Goal: Check status

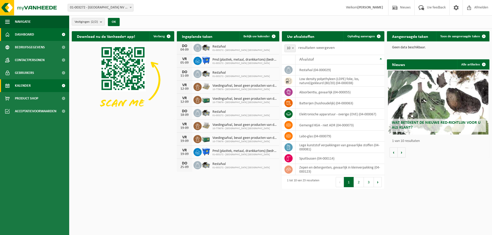
click at [32, 87] on link "Kalender" at bounding box center [34, 85] width 69 height 13
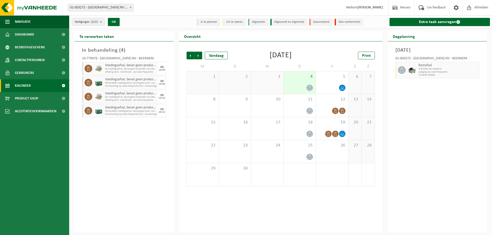
click at [120, 160] on div "In behandeling ( 4 ) 10-779676 - BELGOSUC NV - BEERNEM Voedingsafval, bevat gee…" at bounding box center [123, 137] width 99 height 191
click at [331, 126] on div "19" at bounding box center [332, 128] width 32 height 23
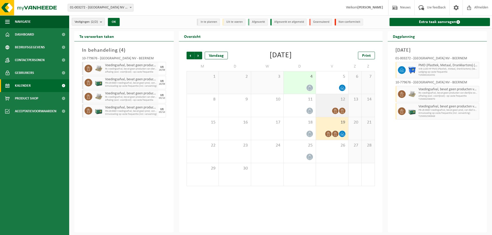
click at [329, 106] on div "12" at bounding box center [332, 105] width 32 height 23
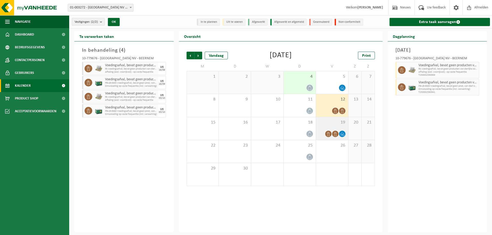
click at [329, 122] on span "19" at bounding box center [331, 123] width 27 height 6
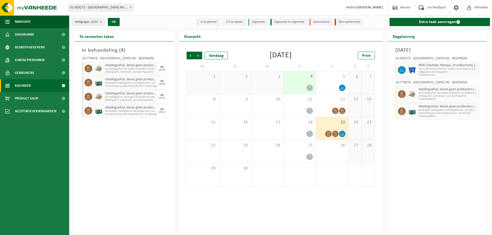
click at [110, 180] on div "In behandeling ( 4 ) 10-779676 - BELGOSUC NV - BEERNEM Voedingsafval, bevat gee…" at bounding box center [123, 137] width 99 height 191
click at [122, 174] on div "In behandeling ( 4 ) 10-779676 - BELGOSUC NV - BEERNEM Voedingsafval, bevat gee…" at bounding box center [123, 137] width 99 height 191
click at [129, 171] on div "In behandeling ( 4 ) 10-779676 - BELGOSUC NV - BEERNEM Voedingsafval, bevat gee…" at bounding box center [123, 137] width 99 height 191
click at [125, 175] on div "In behandeling ( 4 ) 10-779676 - BELGOSUC NV - BEERNEM Voedingsafval, bevat gee…" at bounding box center [123, 137] width 99 height 191
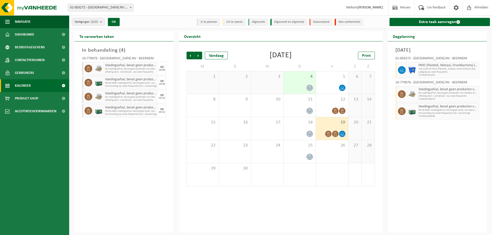
click at [128, 150] on div "In behandeling ( 4 ) 10-779676 - BELGOSUC NV - BEERNEM Voedingsafval, bevat gee…" at bounding box center [123, 137] width 99 height 191
click at [142, 153] on div "In behandeling ( 4 ) 10-779676 - BELGOSUC NV - BEERNEM Voedingsafval, bevat gee…" at bounding box center [123, 137] width 99 height 191
click at [114, 162] on div "In behandeling ( 4 ) 10-779676 - BELGOSUC NV - BEERNEM Voedingsafval, bevat gee…" at bounding box center [123, 137] width 99 height 191
